Goal: Information Seeking & Learning: Learn about a topic

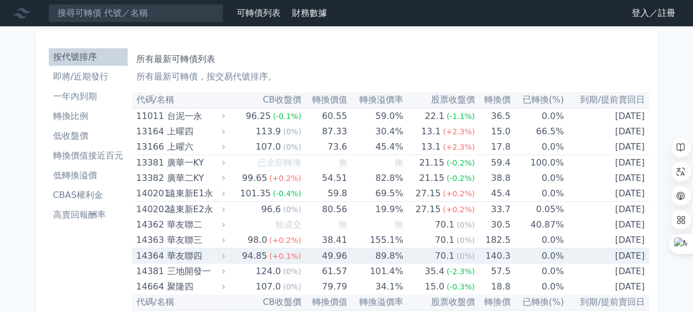
click at [191, 256] on div "華友聯四" at bounding box center [195, 255] width 56 height 15
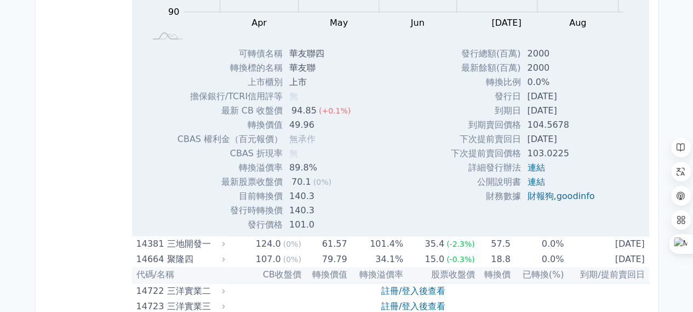
scroll to position [329, 0]
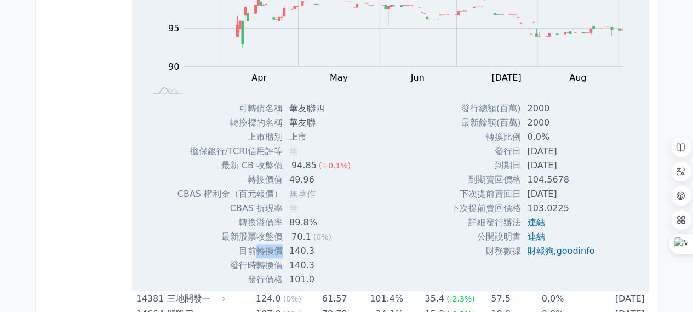
drag, startPoint x: 257, startPoint y: 252, endPoint x: 279, endPoint y: 252, distance: 21.9
click at [279, 252] on td "目前轉換價" at bounding box center [230, 251] width 105 height 14
copy td "轉換價"
click at [577, 163] on td "[DATE]" at bounding box center [562, 165] width 83 height 14
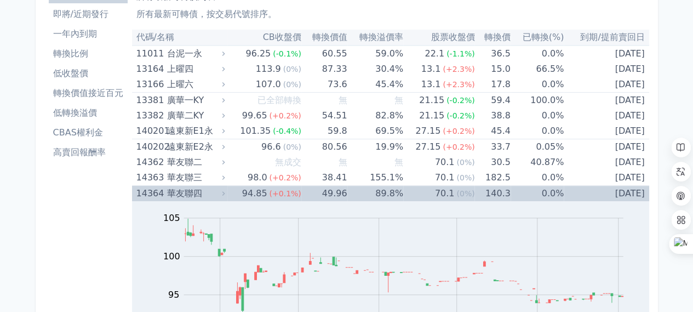
scroll to position [55, 0]
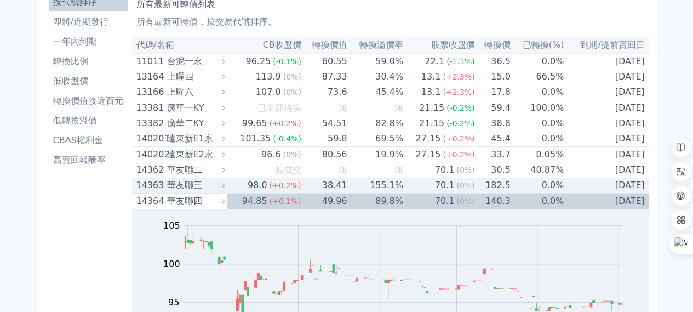
click at [195, 183] on div "華友聯三" at bounding box center [195, 185] width 56 height 15
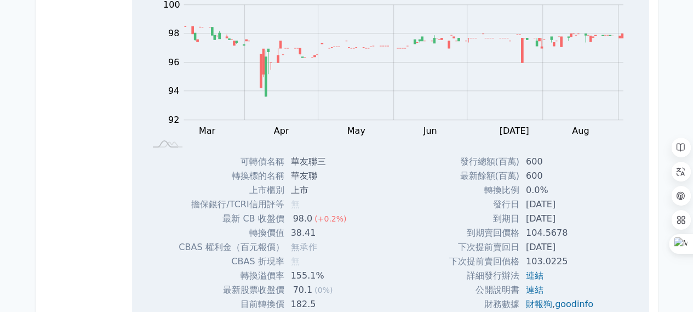
scroll to position [274, 0]
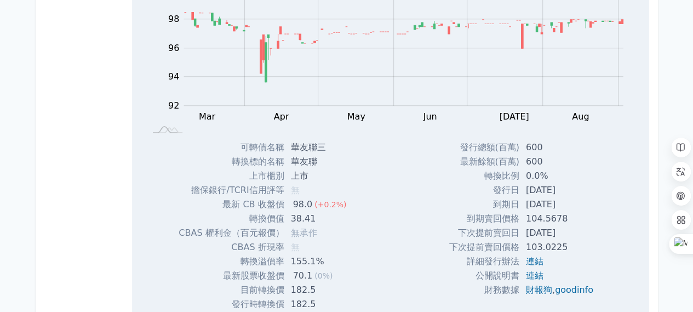
drag, startPoint x: 615, startPoint y: 173, endPoint x: 601, endPoint y: 163, distance: 17.3
click at [615, 173] on div "Zoom Out 100 91 92 93 94 102 96 100 98 90 88 L Mar Apr May Jun [DATE] Aug Sep O…" at bounding box center [391, 150] width 518 height 352
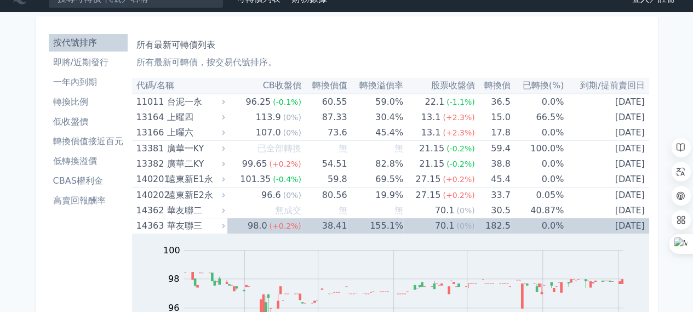
scroll to position [0, 0]
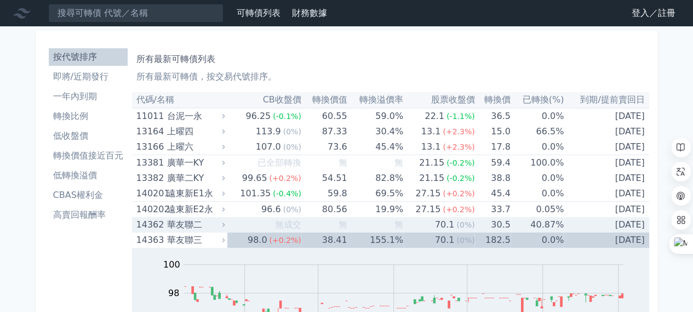
click at [204, 221] on div "華友聯二" at bounding box center [195, 224] width 56 height 15
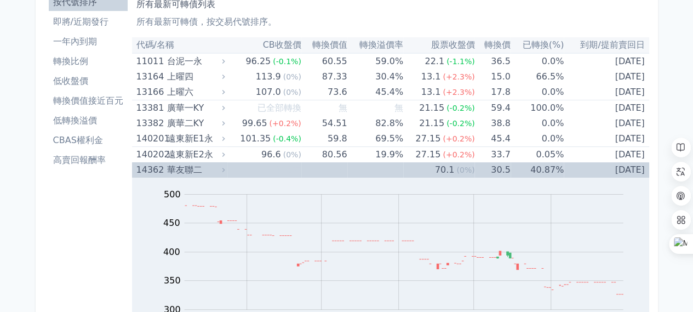
scroll to position [274, 0]
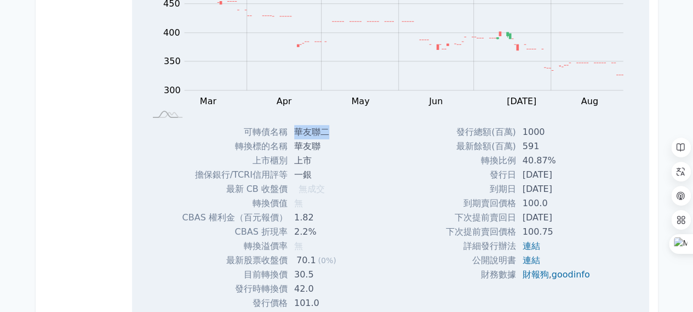
drag, startPoint x: 334, startPoint y: 135, endPoint x: 296, endPoint y: 135, distance: 37.8
click at [296, 135] on td "華友聯二" at bounding box center [317, 132] width 58 height 14
copy td "華友聯二"
